Goal: Task Accomplishment & Management: Use online tool/utility

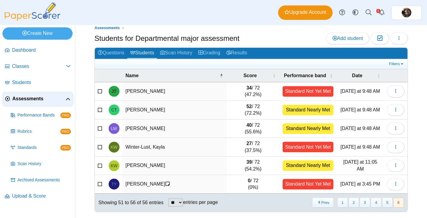
scroll to position [8, 0]
click at [345, 204] on button "1" at bounding box center [342, 203] width 11 height 10
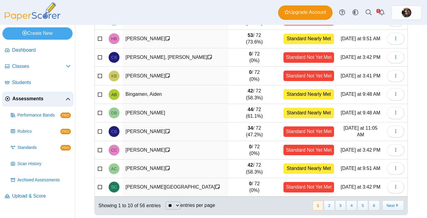
scroll to position [83, 0]
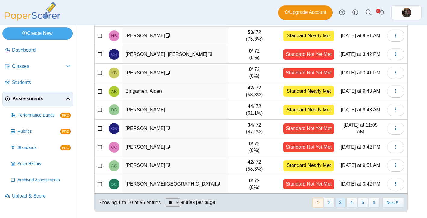
click at [337, 199] on button "3" at bounding box center [340, 203] width 11 height 10
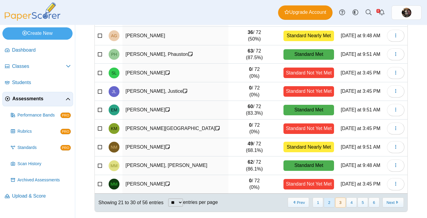
click at [325, 203] on button "2" at bounding box center [329, 203] width 11 height 10
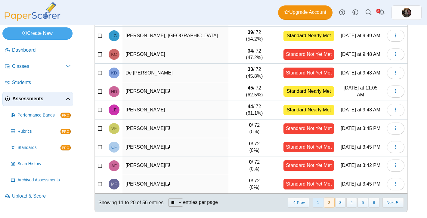
click at [315, 202] on button "1" at bounding box center [317, 203] width 11 height 10
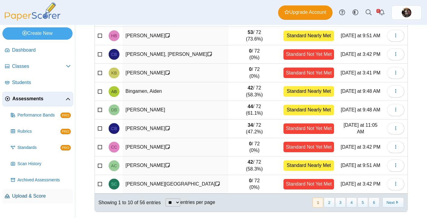
click at [24, 196] on span "Upload & Score" at bounding box center [41, 196] width 59 height 7
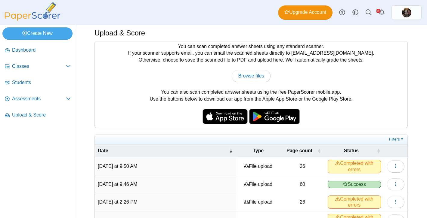
scroll to position [3, 0]
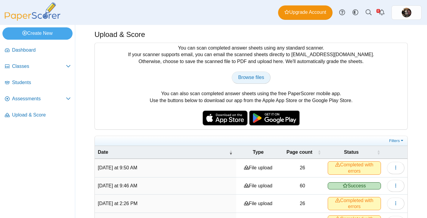
click at [264, 78] on link "Browse files" at bounding box center [251, 78] width 38 height 12
type input "**********"
